Goal: Task Accomplishment & Management: Use online tool/utility

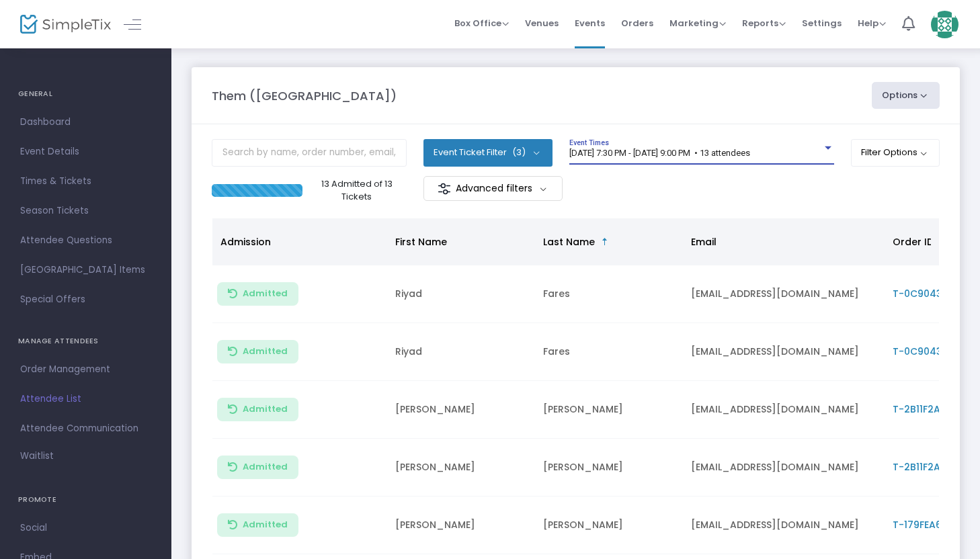
click at [674, 156] on span "[DATE] 7:30 PM - [DATE] 9:00 PM • 13 attendees" at bounding box center [660, 153] width 181 height 10
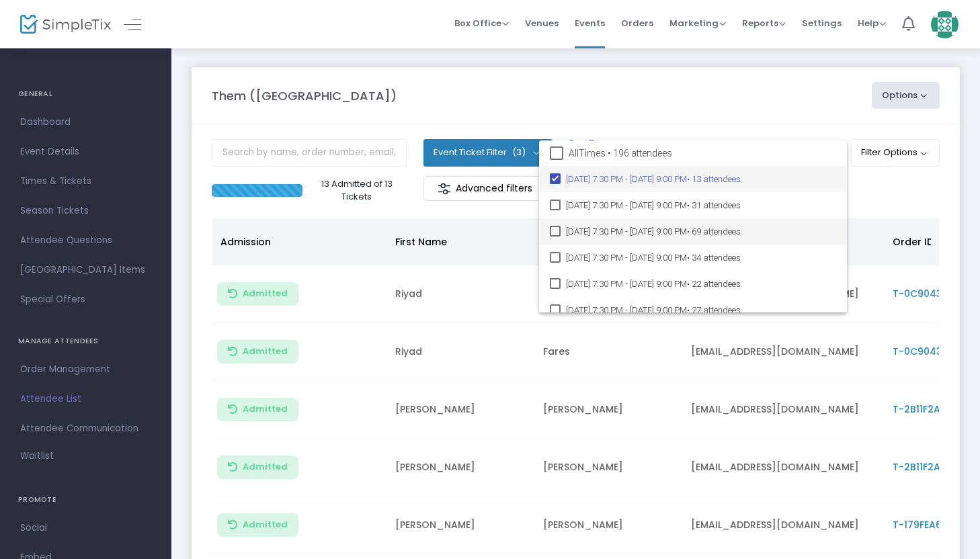
click at [687, 225] on span "8/16/2025 @ 7:30 PM - 8/16/2025 @ 9:00 PM • 69 attendees" at bounding box center [701, 232] width 270 height 26
click at [556, 179] on mat-pseudo-checkbox at bounding box center [555, 178] width 11 height 11
click at [855, 190] on div at bounding box center [490, 279] width 980 height 559
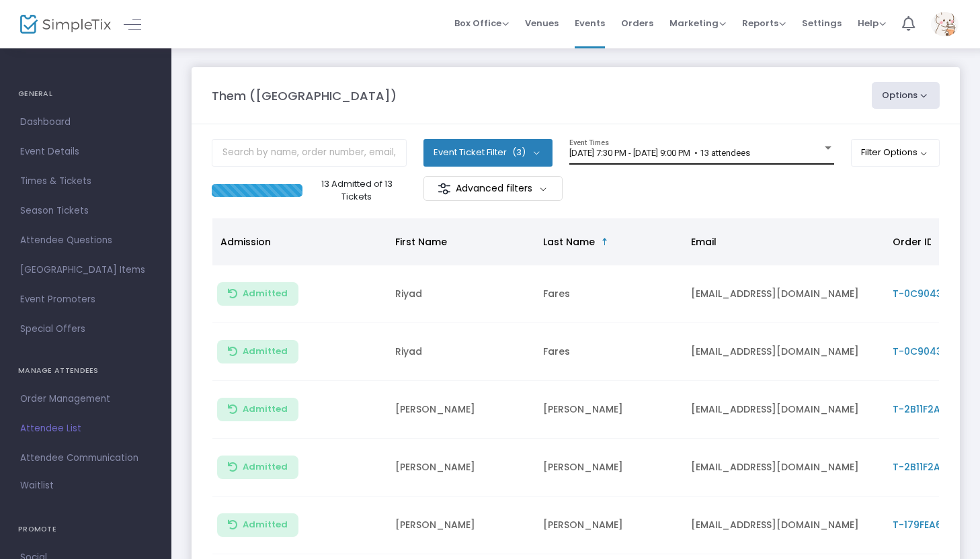
click at [725, 155] on span "8/14/2025 @ 7:30 PM - 8/14/2025 @ 9:00 PM • 13 attendees" at bounding box center [660, 153] width 181 height 10
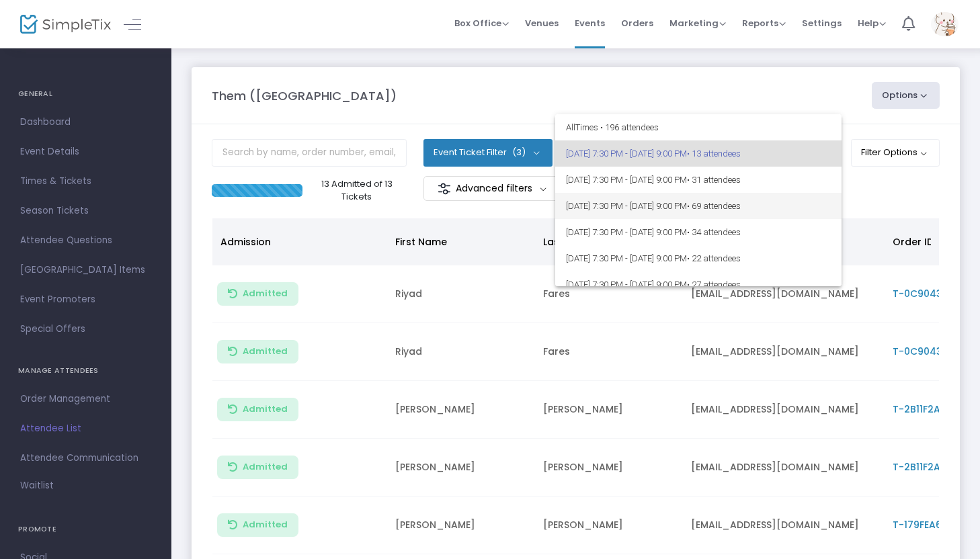
click at [741, 208] on span "• 69 attendees" at bounding box center [714, 206] width 54 height 10
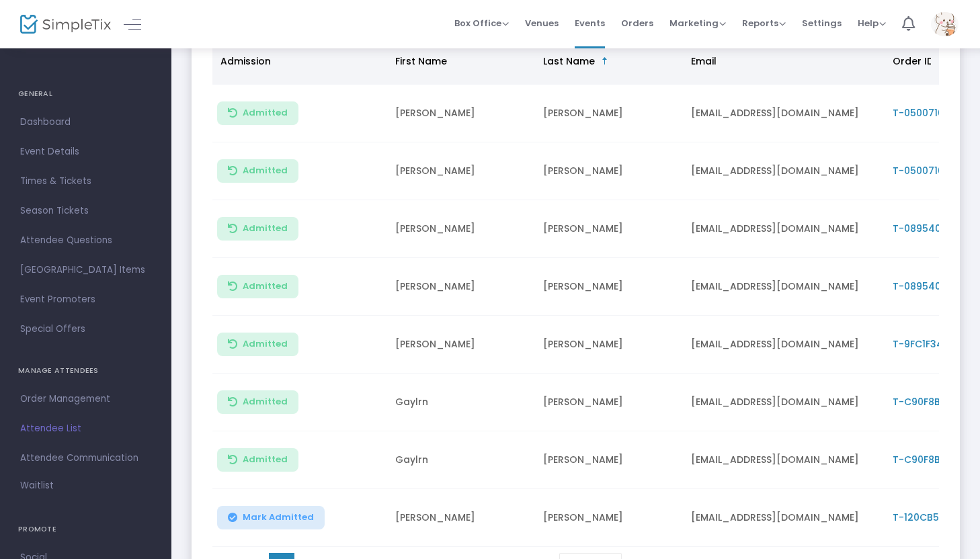
scroll to position [319, 0]
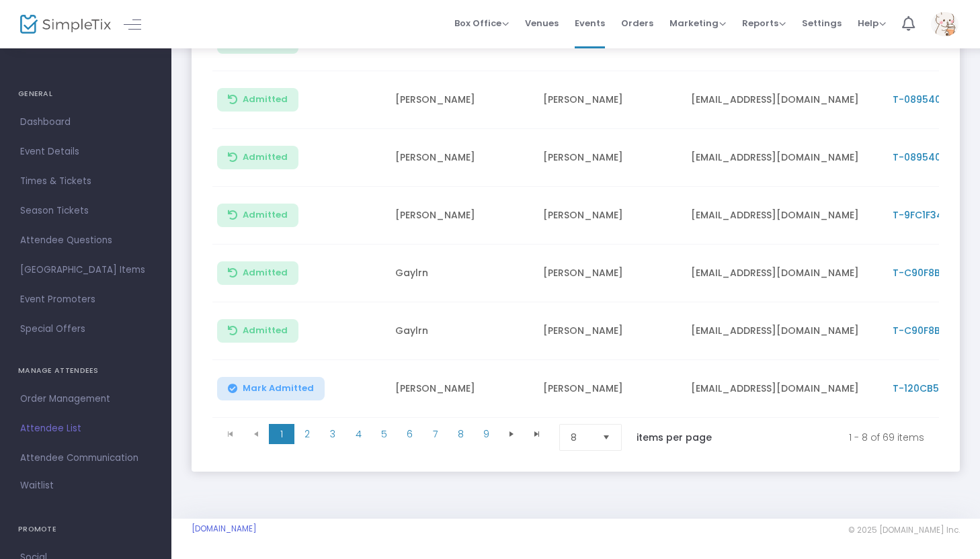
click at [613, 438] on span "Select" at bounding box center [607, 438] width 22 height 22
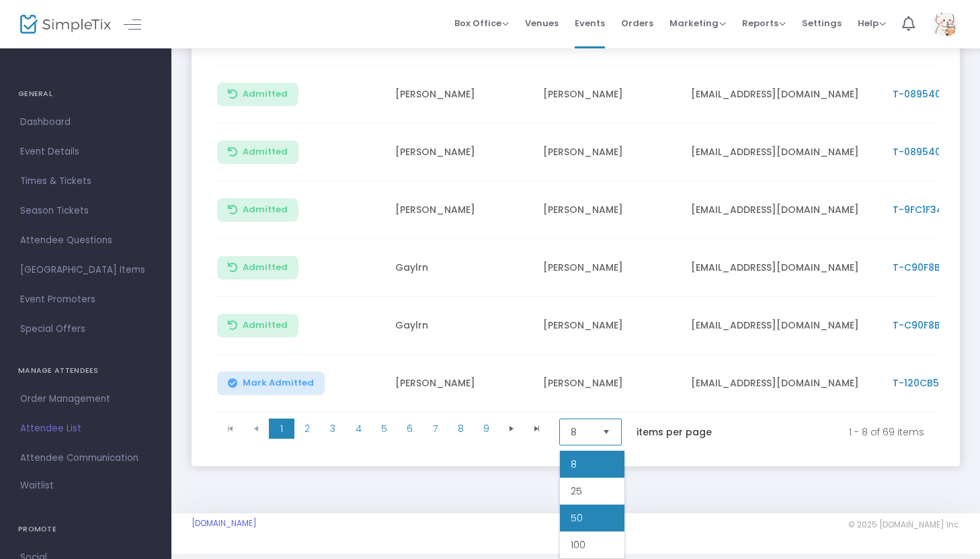
click at [583, 520] on li "50" at bounding box center [592, 518] width 65 height 27
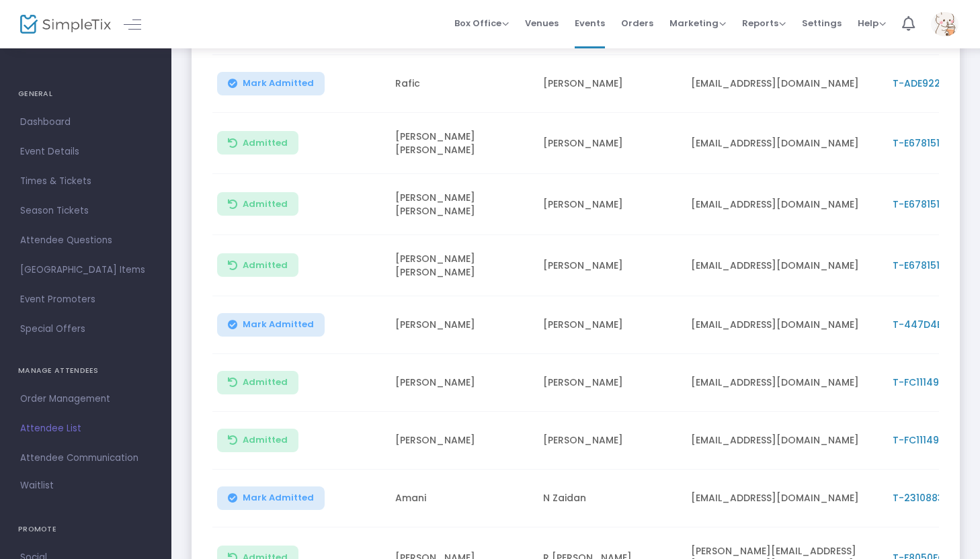
scroll to position [2748, 0]
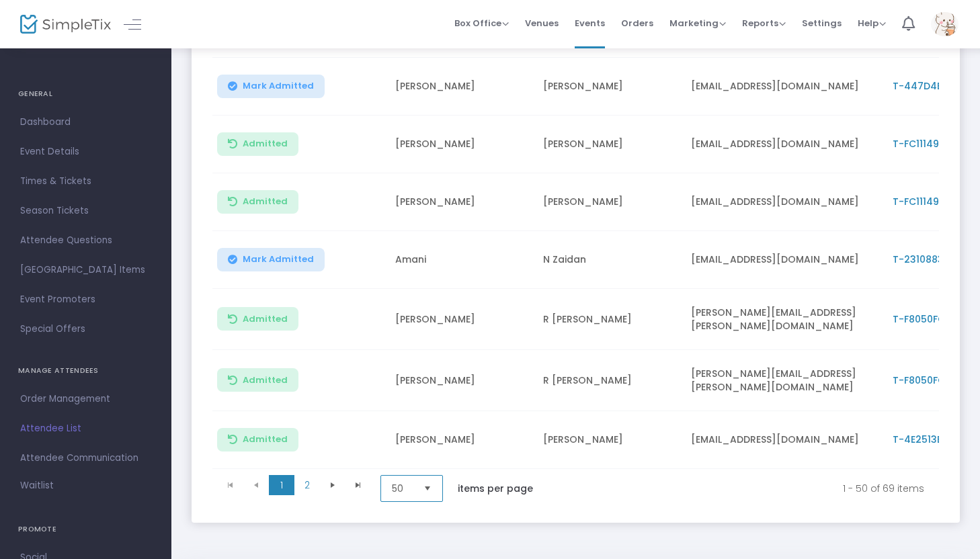
click at [428, 478] on span "Select" at bounding box center [428, 489] width 22 height 22
click at [406, 542] on li "100" at bounding box center [413, 541] width 65 height 27
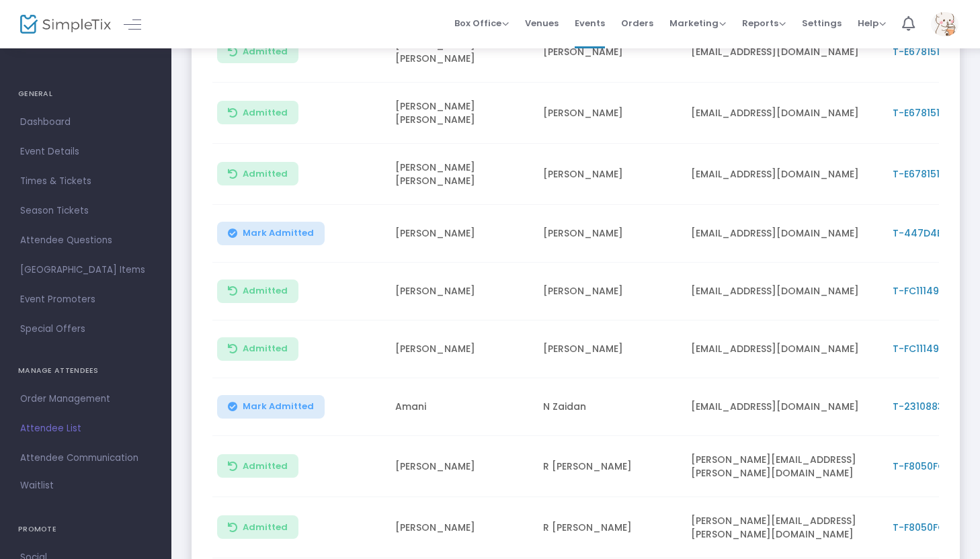
scroll to position [2571, 0]
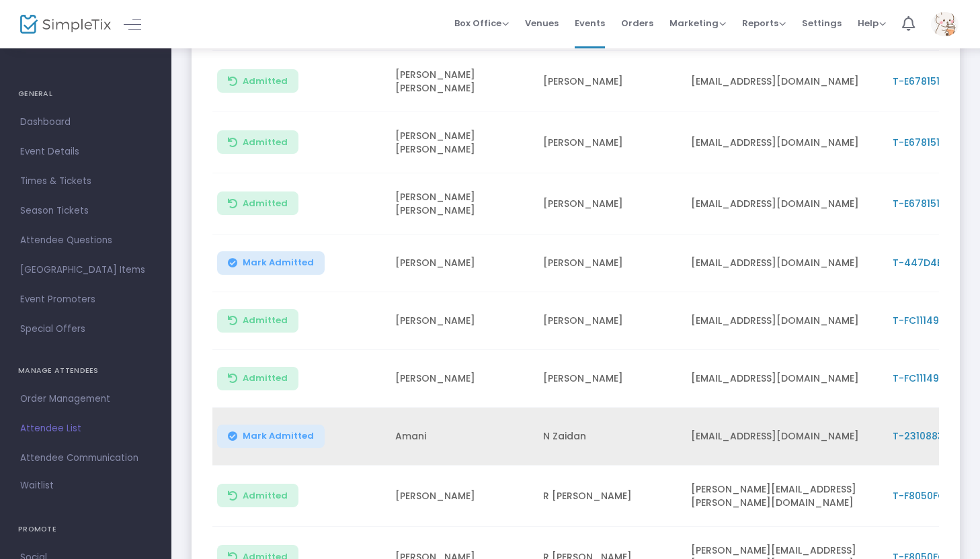
click at [266, 431] on span "Mark Admitted" at bounding box center [278, 436] width 71 height 11
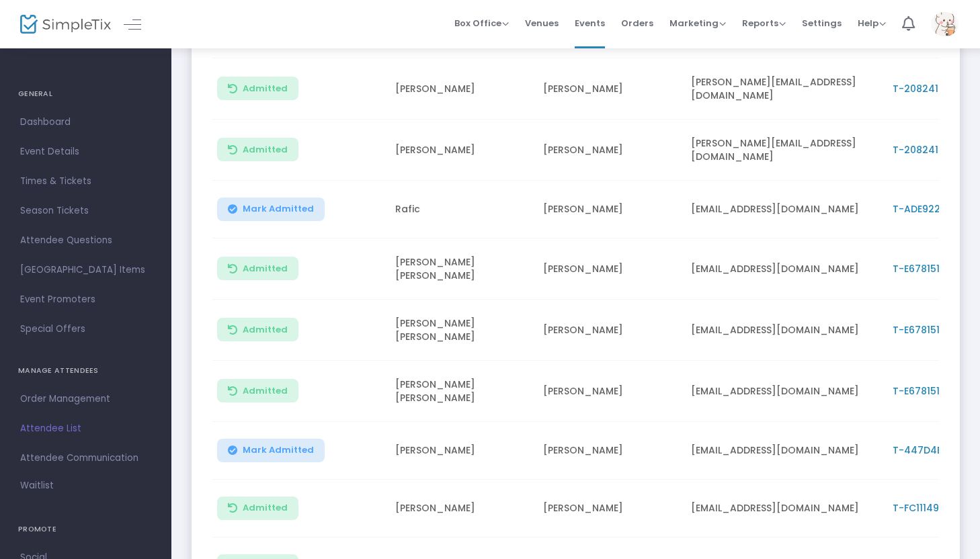
scroll to position [2387, 0]
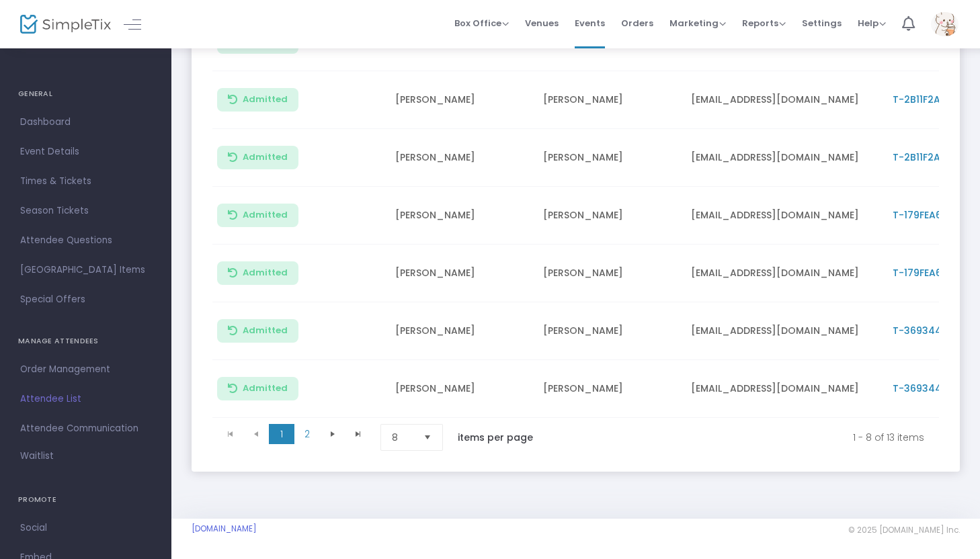
scroll to position [319, 0]
click at [432, 436] on span "Select" at bounding box center [428, 438] width 22 height 22
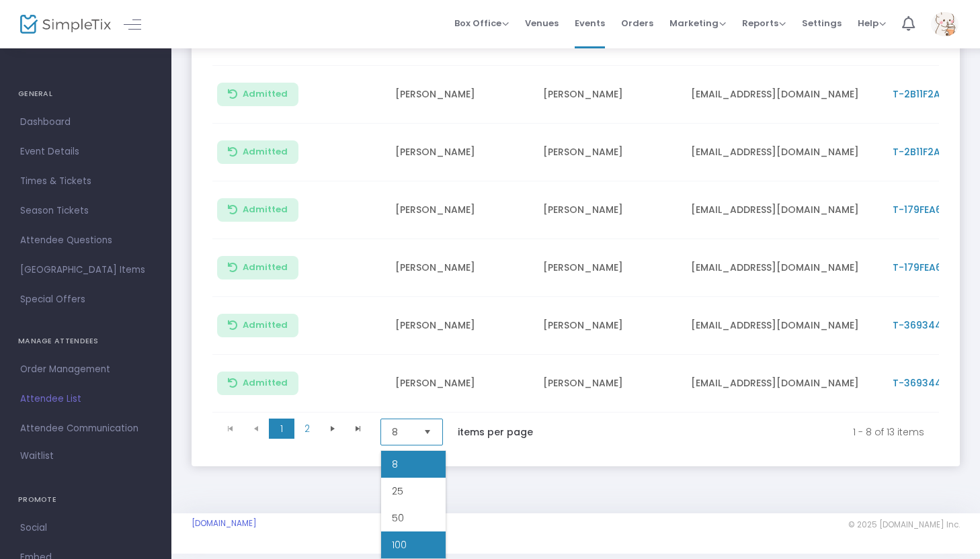
click at [405, 545] on span "100" at bounding box center [399, 545] width 15 height 13
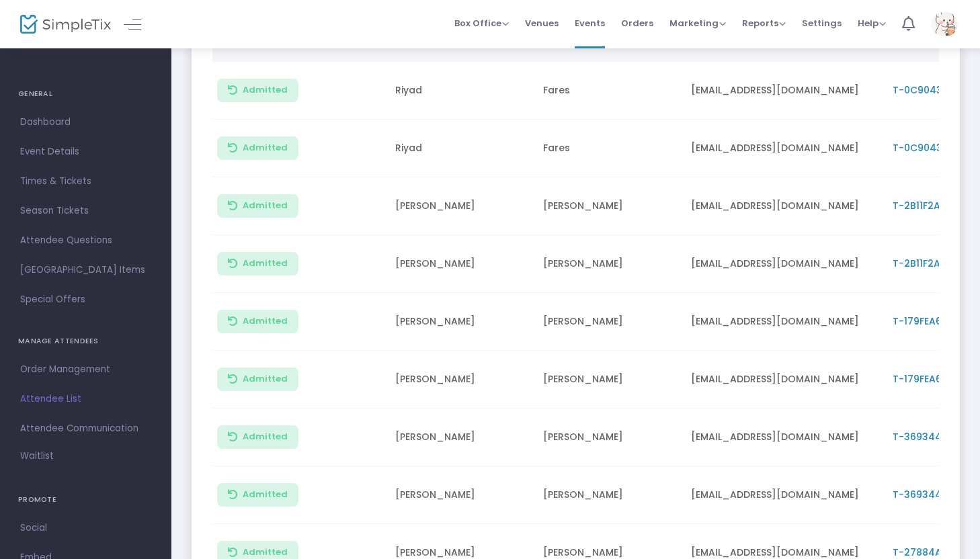
scroll to position [72, 0]
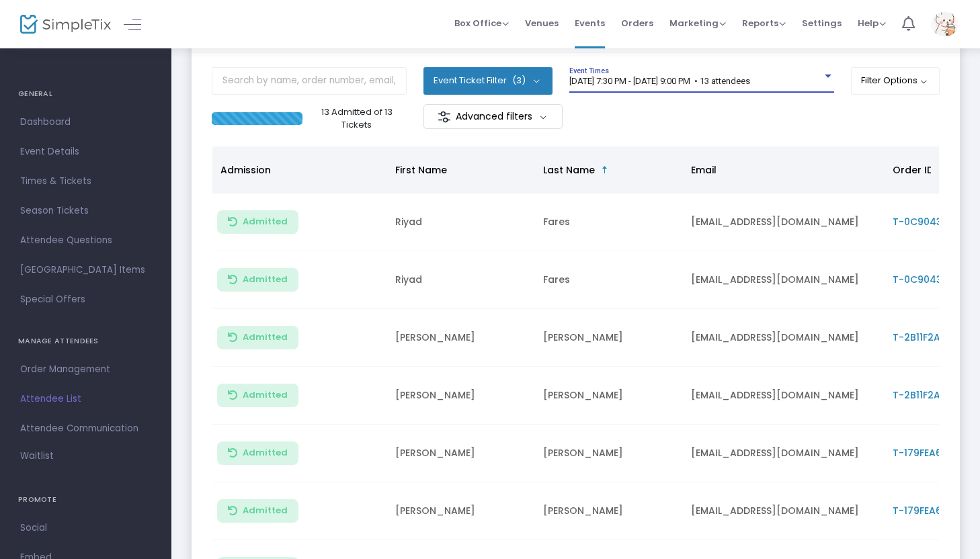
click at [750, 80] on span "8/14/2025 @ 7:30 PM - 8/14/2025 @ 9:00 PM • 13 attendees" at bounding box center [660, 81] width 181 height 10
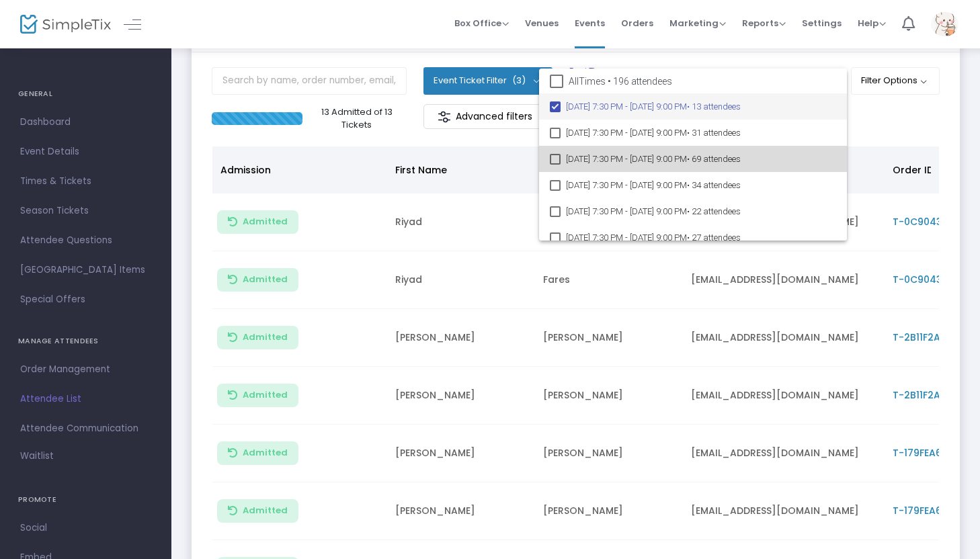
click at [740, 155] on span "8/16/2025 @ 7:30 PM - 8/16/2025 @ 9:00 PM • 69 attendees" at bounding box center [701, 159] width 270 height 26
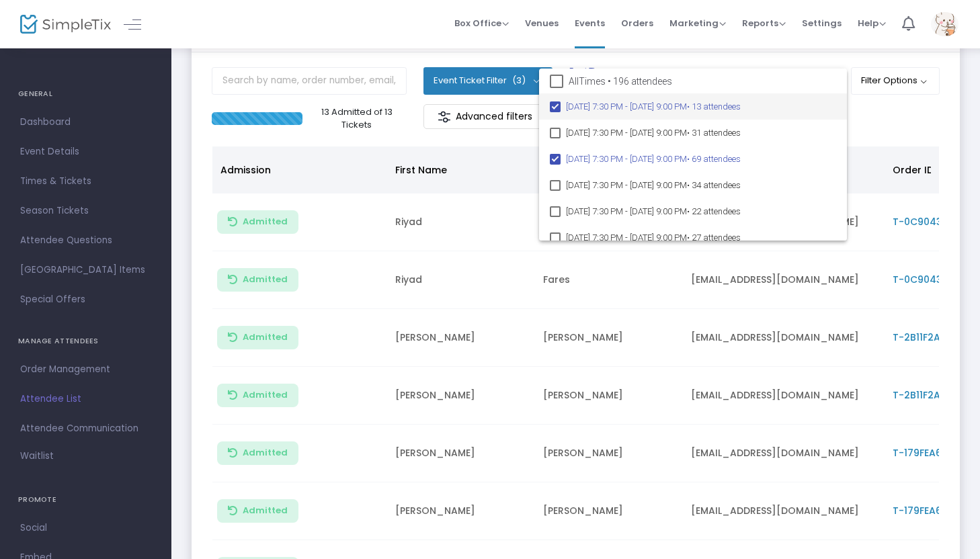
click at [554, 104] on mat-pseudo-checkbox at bounding box center [555, 107] width 11 height 11
click at [869, 120] on div at bounding box center [490, 279] width 980 height 559
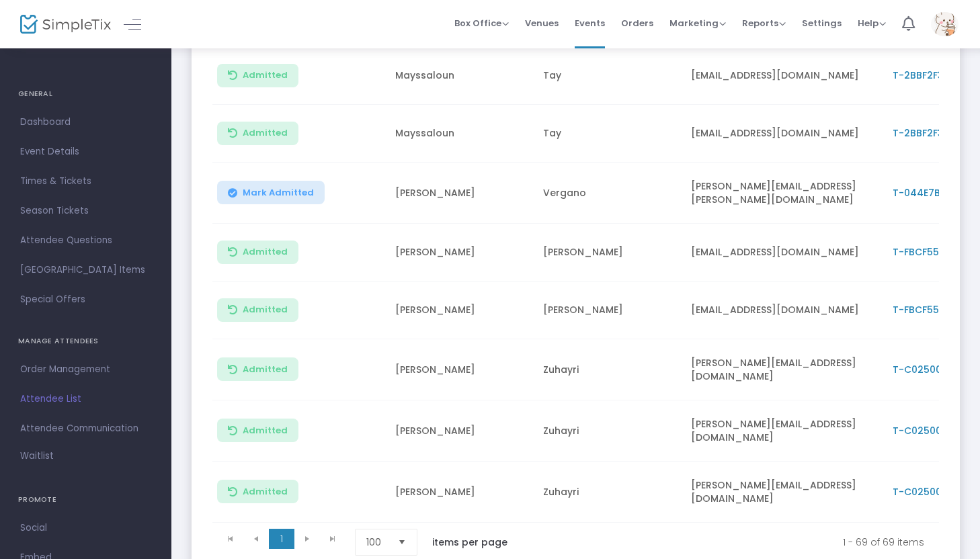
scroll to position [3847, 0]
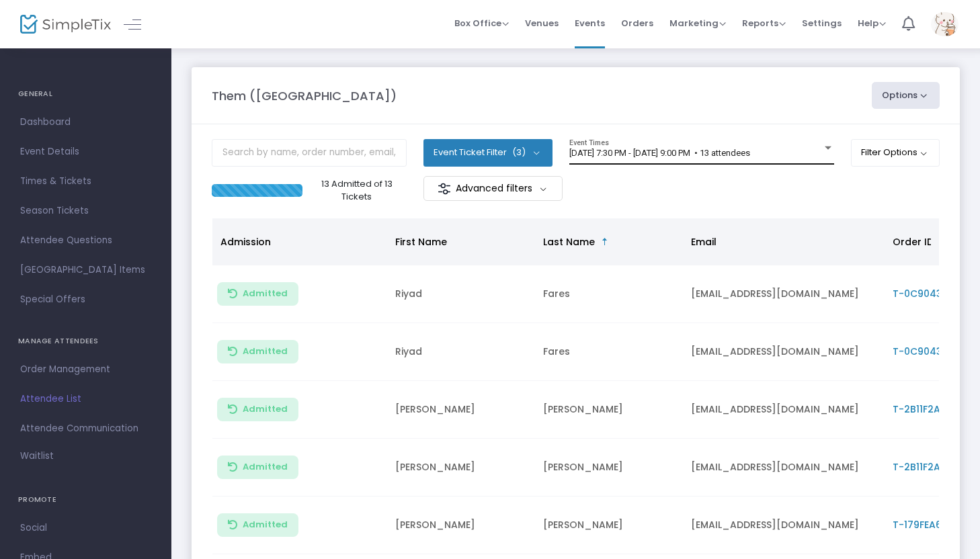
click at [756, 147] on div "8/14/2025 @ 7:30 PM - 8/14/2025 @ 9:00 PM • 13 attendees Event Times" at bounding box center [702, 152] width 265 height 26
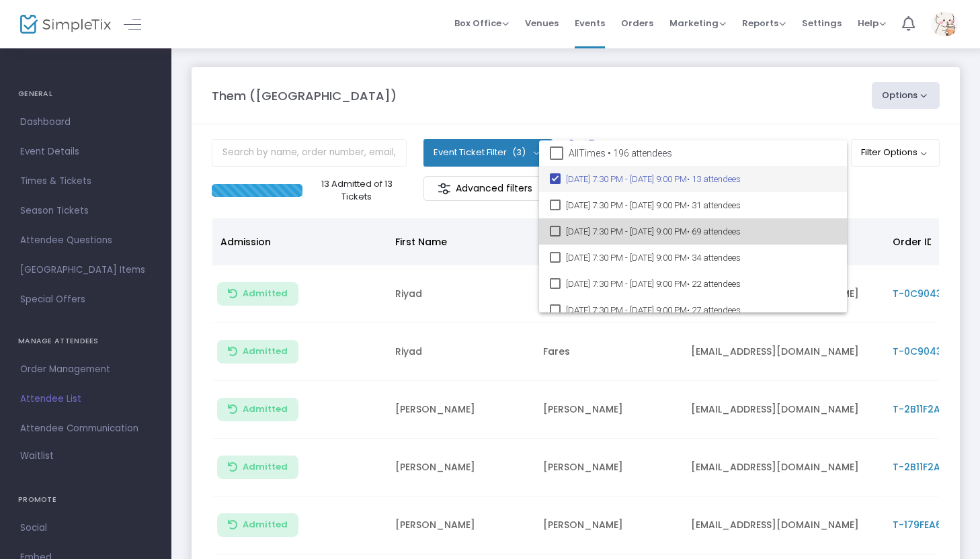
click at [741, 228] on span "• 69 attendees" at bounding box center [714, 232] width 54 height 10
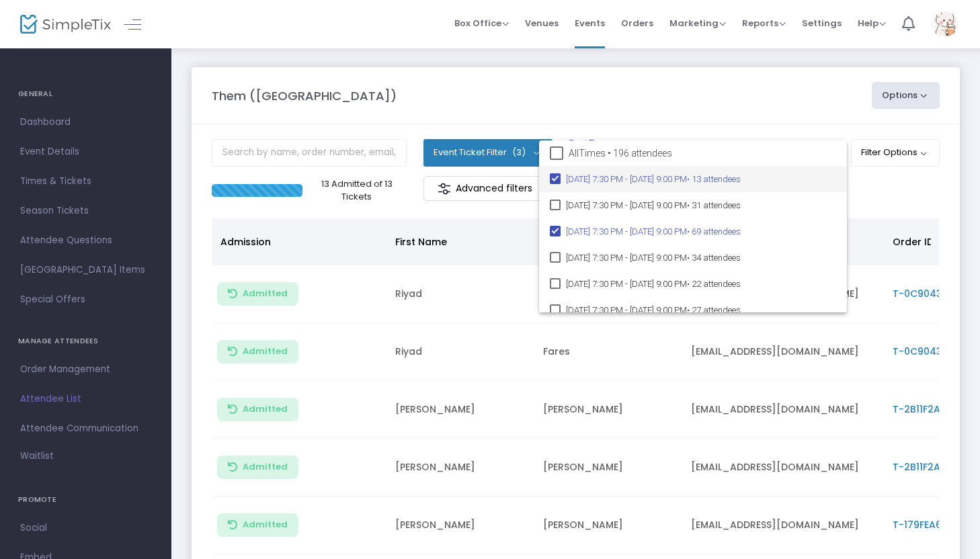
click at [559, 175] on mat-pseudo-checkbox at bounding box center [555, 178] width 11 height 11
click at [915, 200] on div at bounding box center [490, 279] width 980 height 559
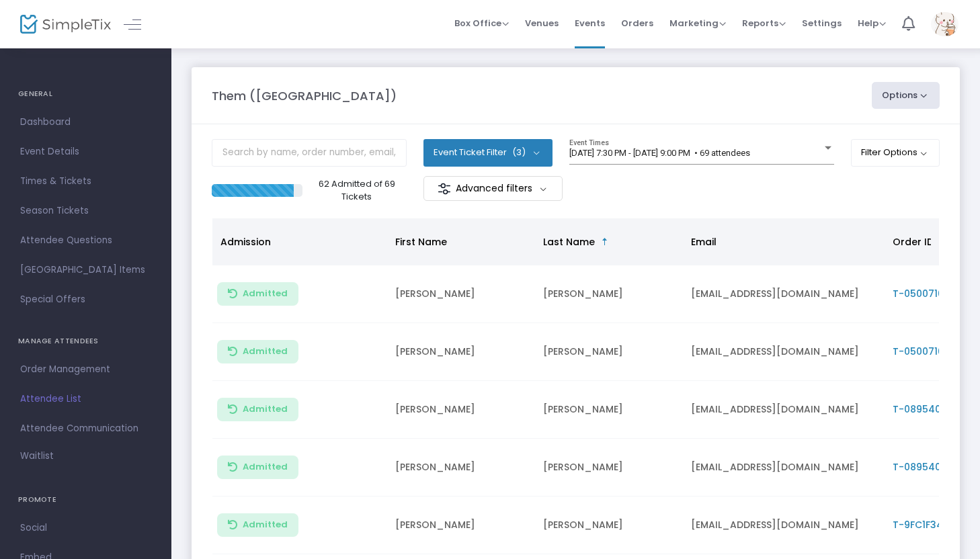
scroll to position [319, 0]
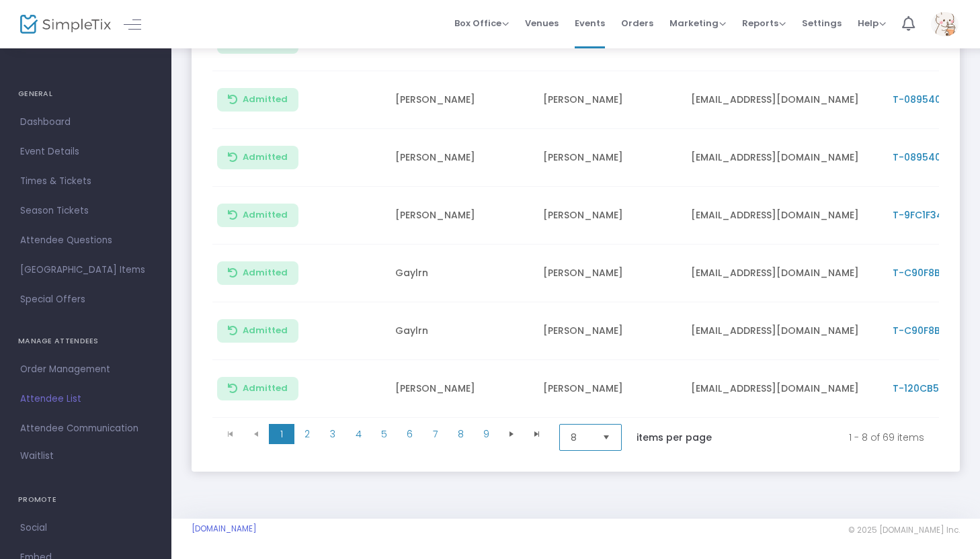
click at [597, 425] on span "8" at bounding box center [581, 438] width 32 height 26
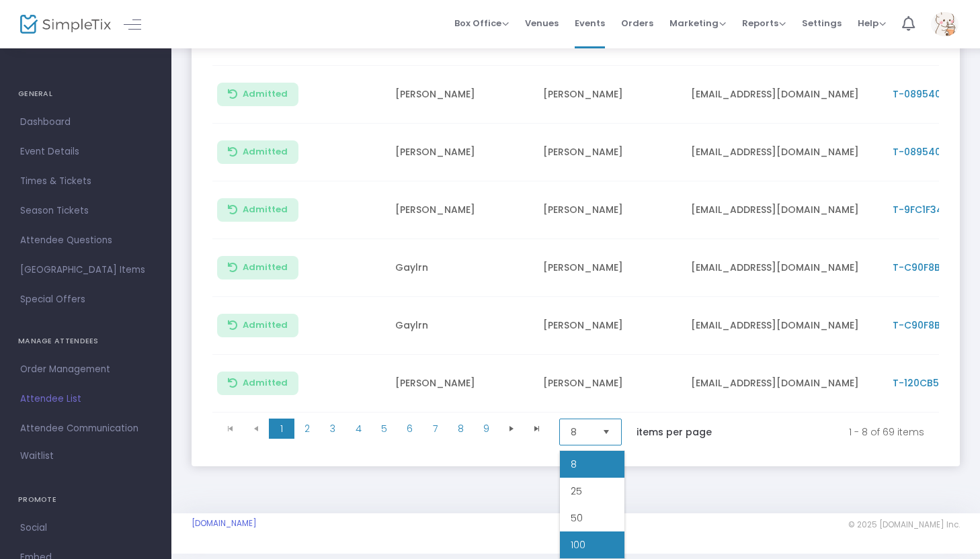
click at [583, 533] on li "100" at bounding box center [592, 545] width 65 height 27
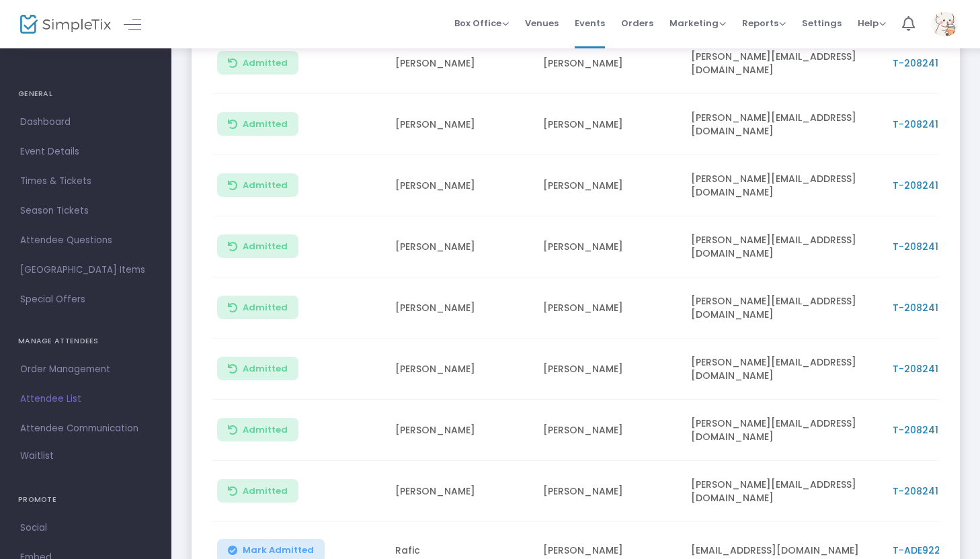
scroll to position [2044, 0]
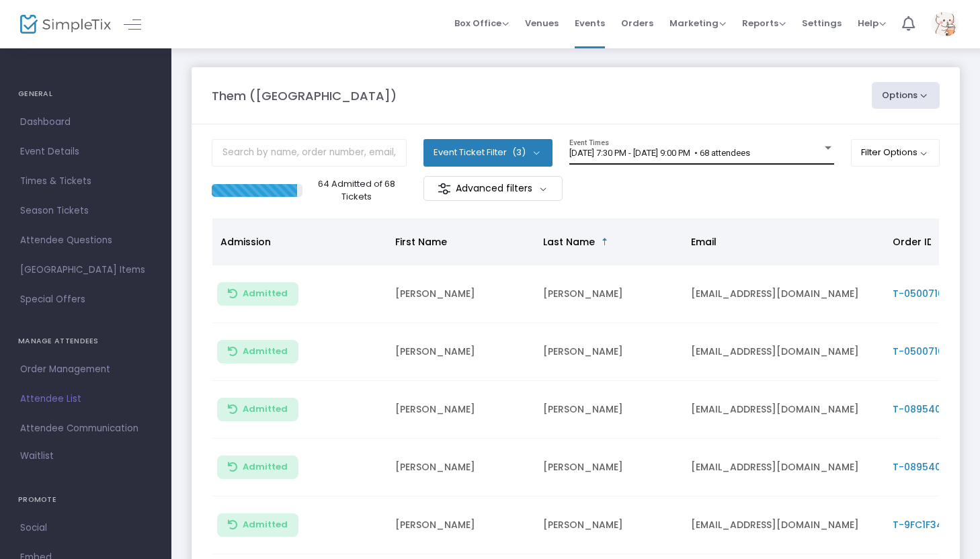
click at [643, 155] on span "[DATE] 7:30 PM - [DATE] 9:00 PM • 68 attendees" at bounding box center [660, 153] width 181 height 10
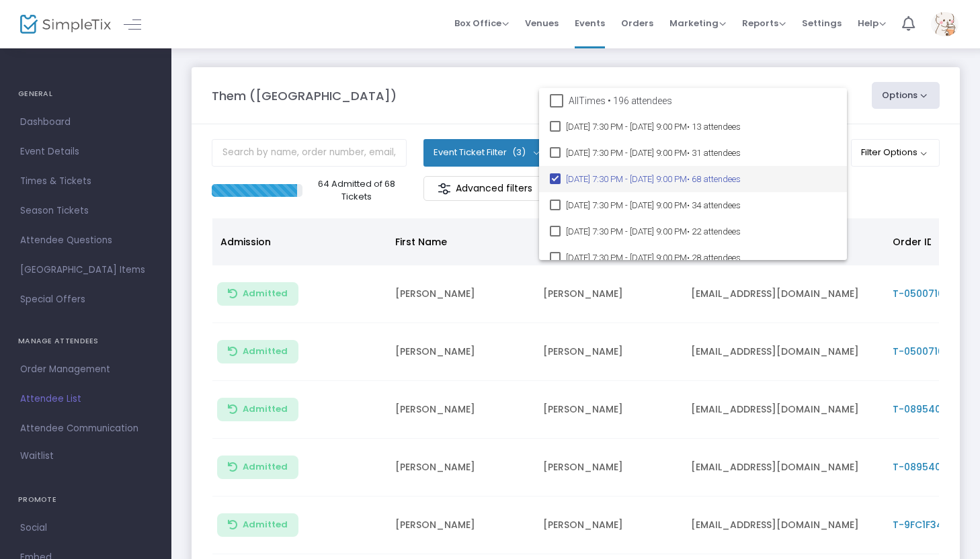
click at [610, 179] on span "[DATE] 7:30 PM - [DATE] 9:00 PM • 68 attendees" at bounding box center [701, 179] width 270 height 26
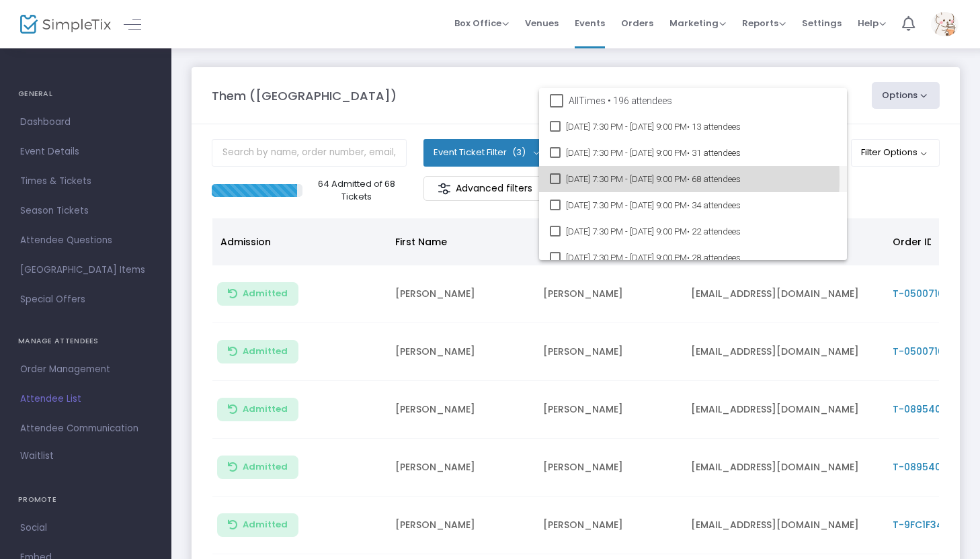
click at [572, 178] on span "[DATE] 7:30 PM - [DATE] 9:00 PM • 68 attendees" at bounding box center [701, 179] width 270 height 26
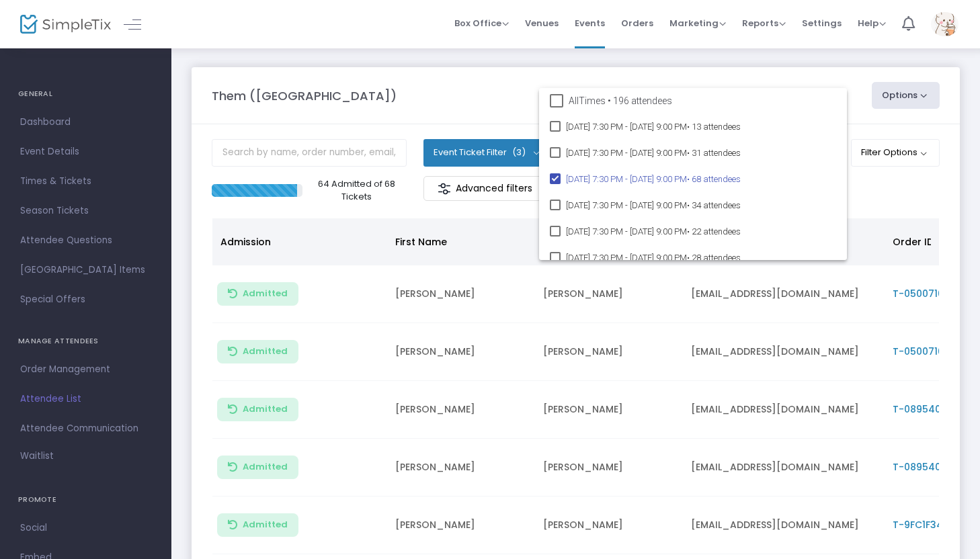
click at [877, 190] on div at bounding box center [490, 279] width 980 height 559
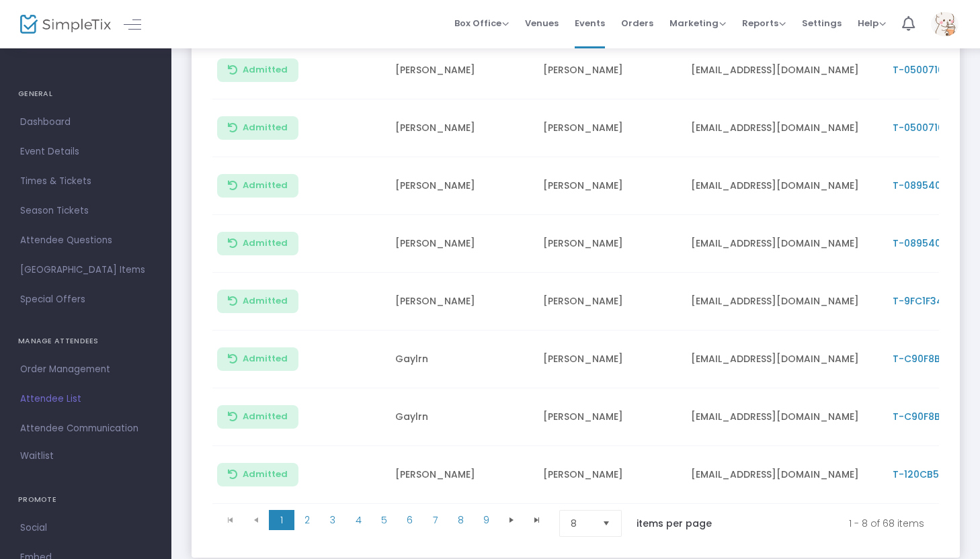
scroll to position [319, 0]
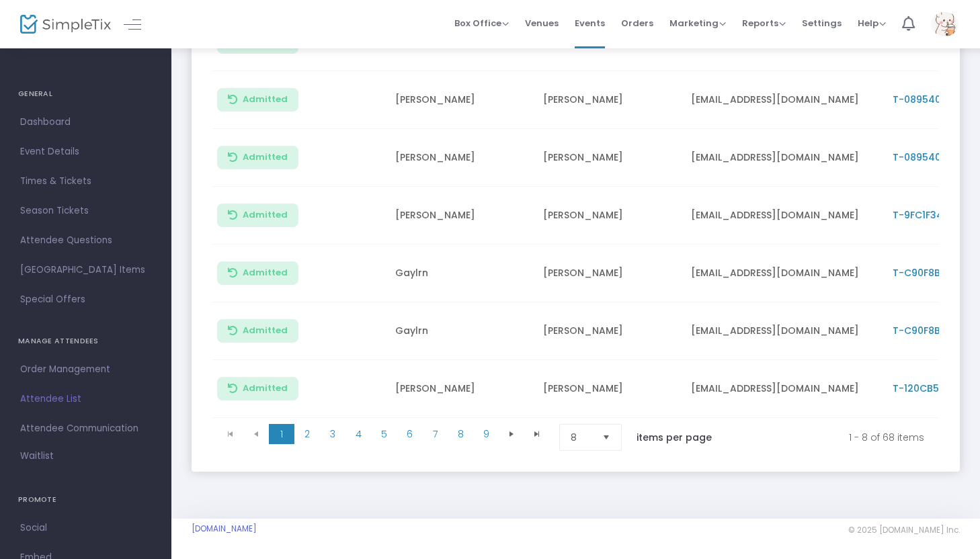
click at [618, 429] on span "Select" at bounding box center [607, 438] width 22 height 22
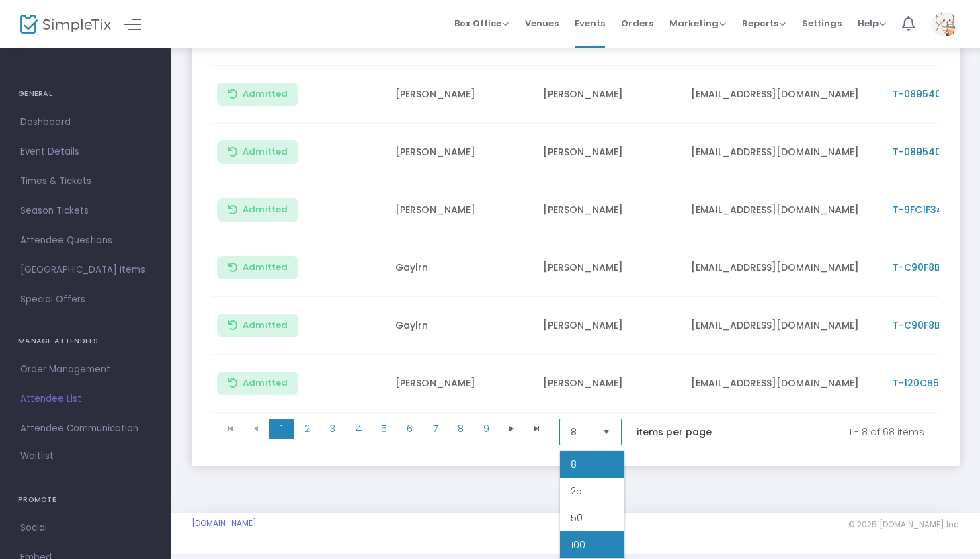
click at [586, 532] on li "100" at bounding box center [592, 545] width 65 height 27
